Goal: Task Accomplishment & Management: Complete application form

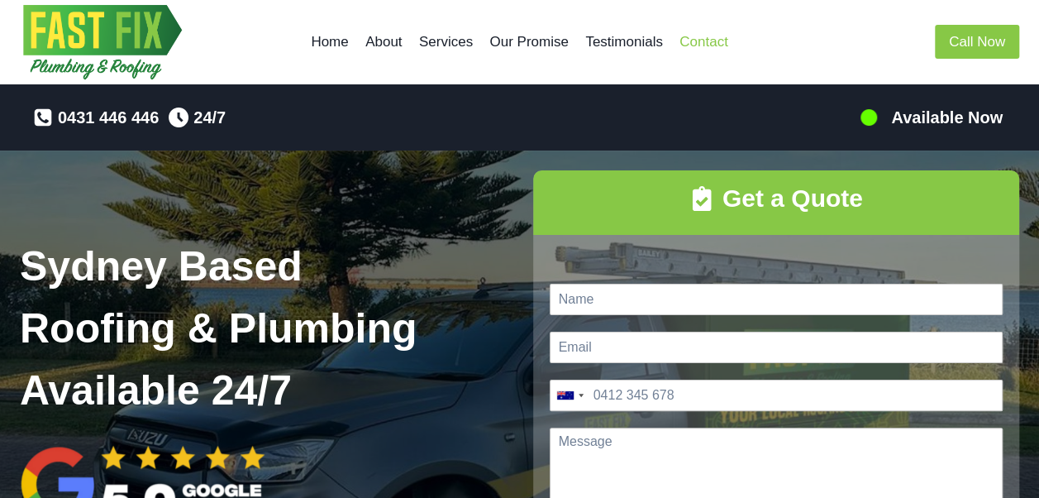
click at [702, 46] on link "Contact" at bounding box center [703, 42] width 65 height 40
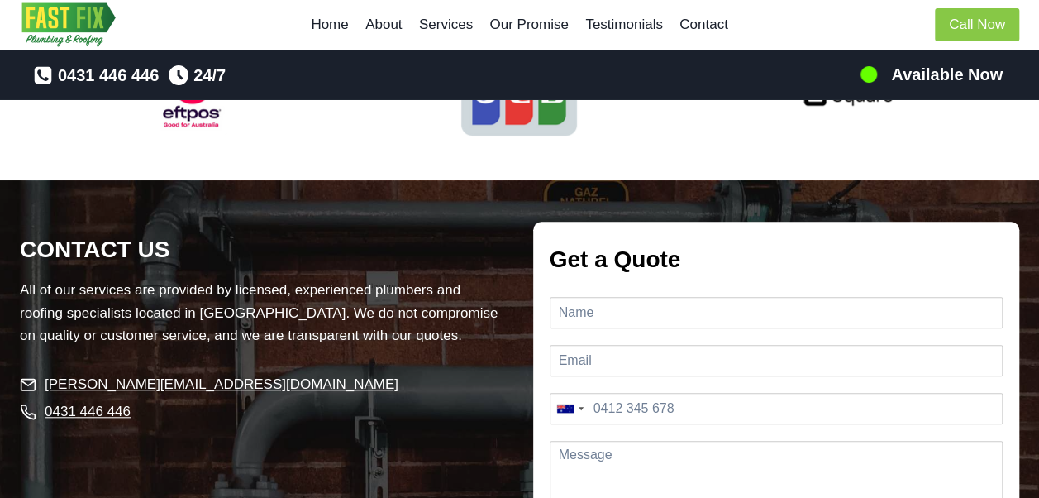
scroll to position [3682, 0]
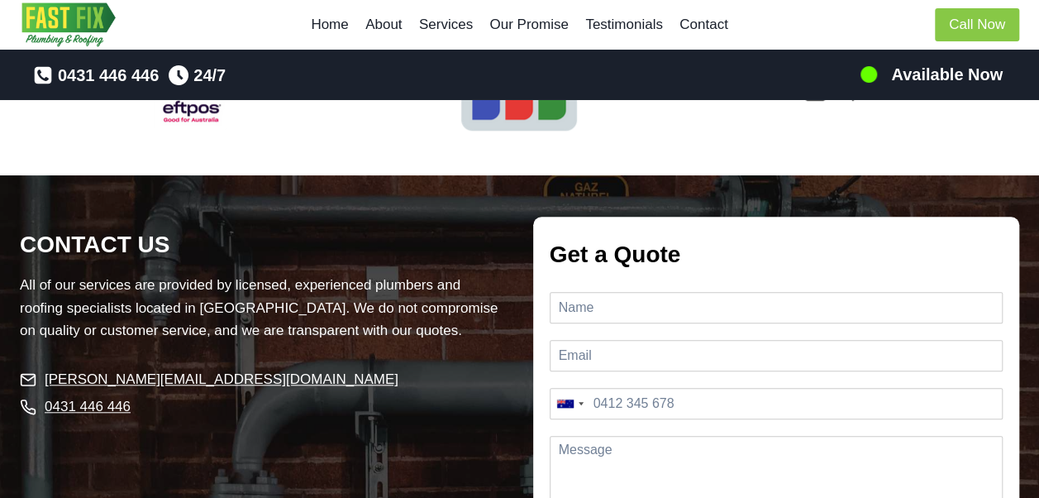
click at [713, 303] on div "Name *" at bounding box center [777, 308] width 454 height 48
click at [703, 292] on input "Name *" at bounding box center [777, 307] width 454 height 31
type input "[PERSON_NAME] [PERSON_NAME]"
type input "[EMAIL_ADDRESS][DOMAIN_NAME]"
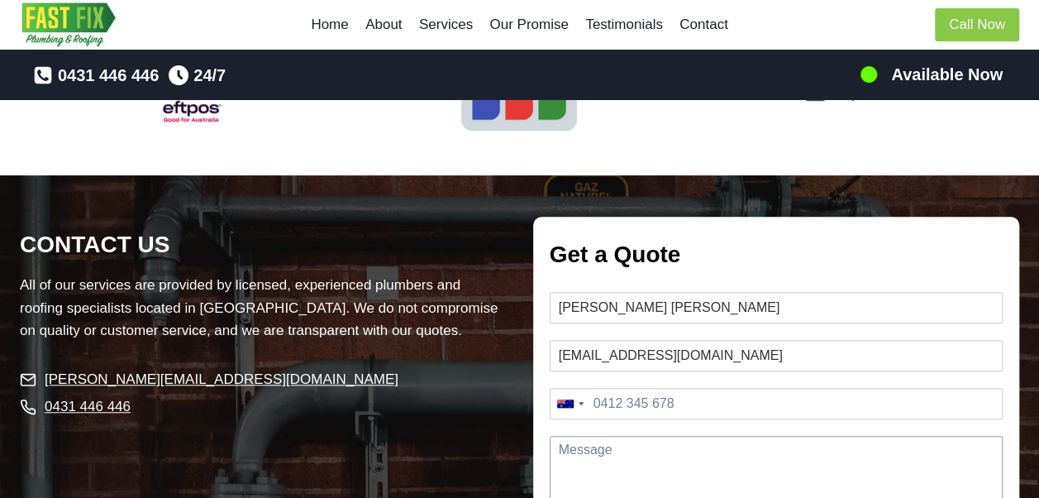
type textarea "Hello I hope you’re doing well. I’m enquiring about a roofing job for my house …"
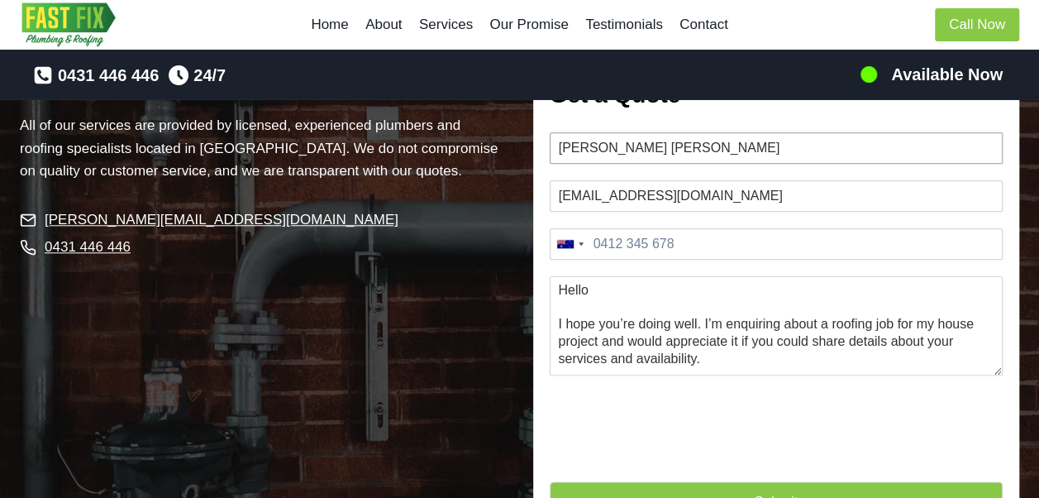
scroll to position [3871, 0]
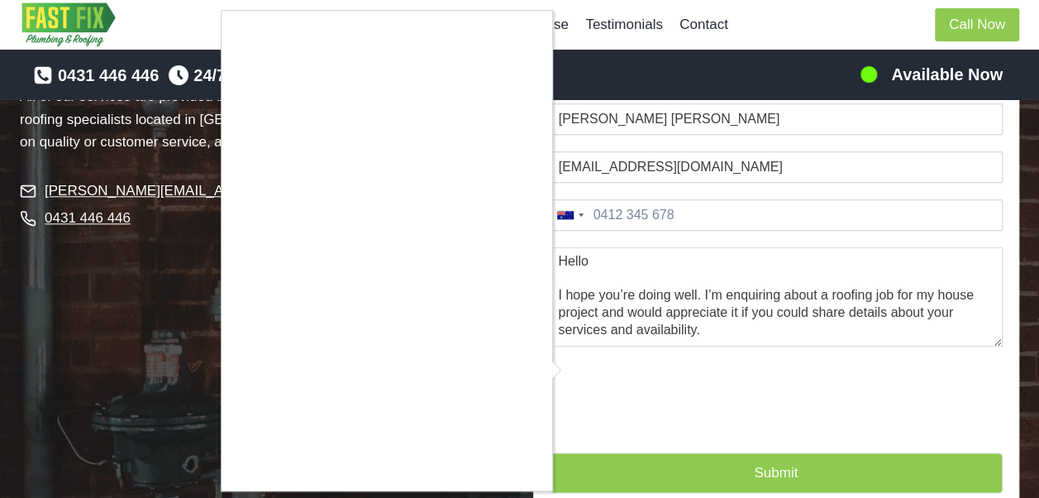
type input "1"
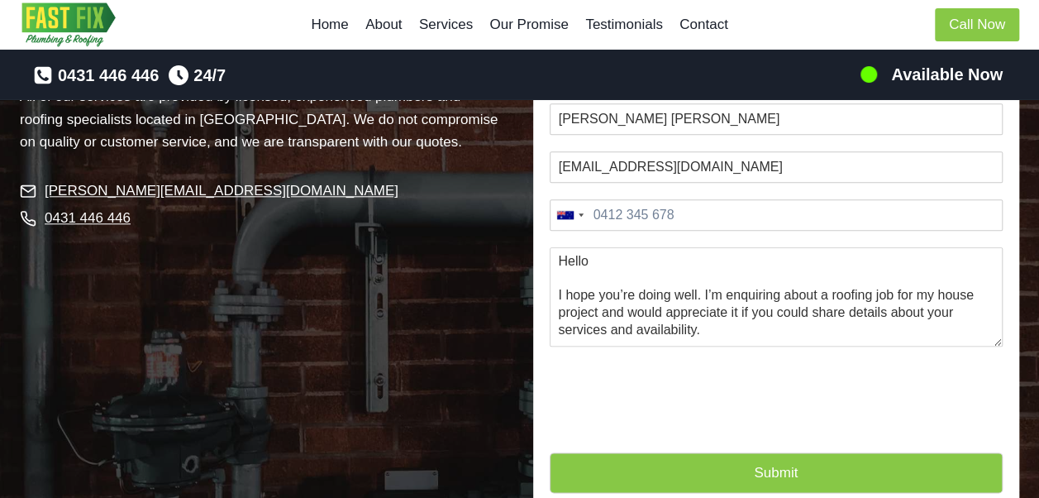
click at [689, 452] on button "Submit" at bounding box center [777, 472] width 454 height 41
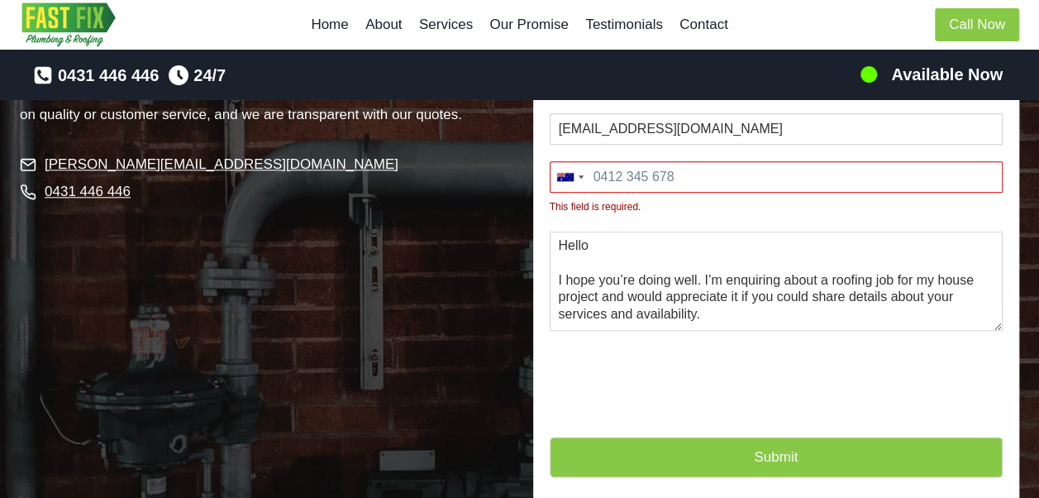
scroll to position [3876, 0]
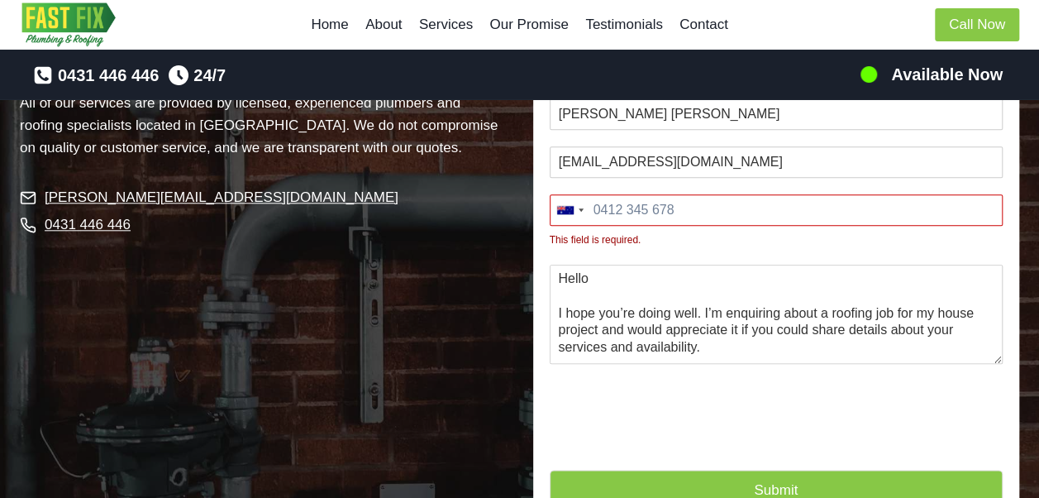
click at [676, 194] on input "Phone *" at bounding box center [777, 209] width 454 height 31
type input "6"
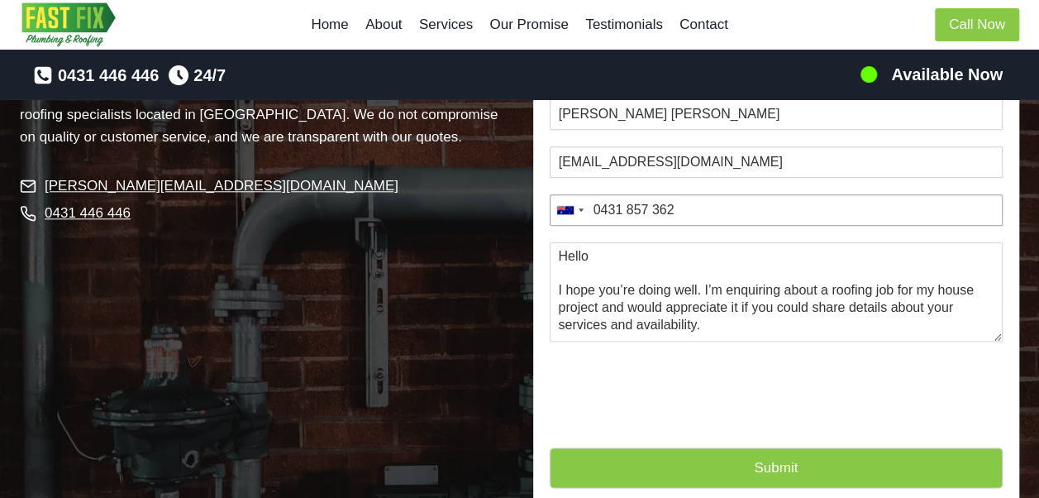
type input "0431 857 362"
click at [656, 447] on button "Submit" at bounding box center [777, 467] width 454 height 41
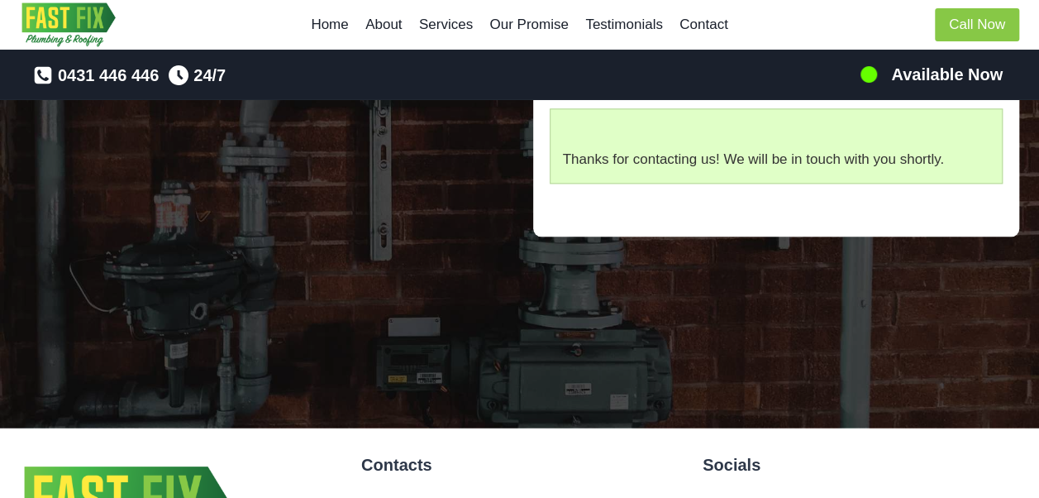
scroll to position [4009, 0]
